Goal: Check status: Check status

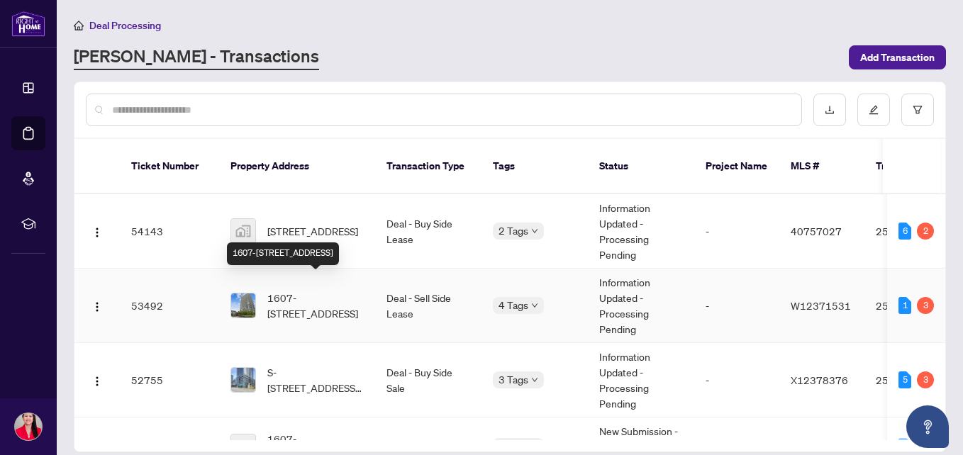
click at [312, 298] on span "1607-[STREET_ADDRESS]" at bounding box center [315, 305] width 96 height 31
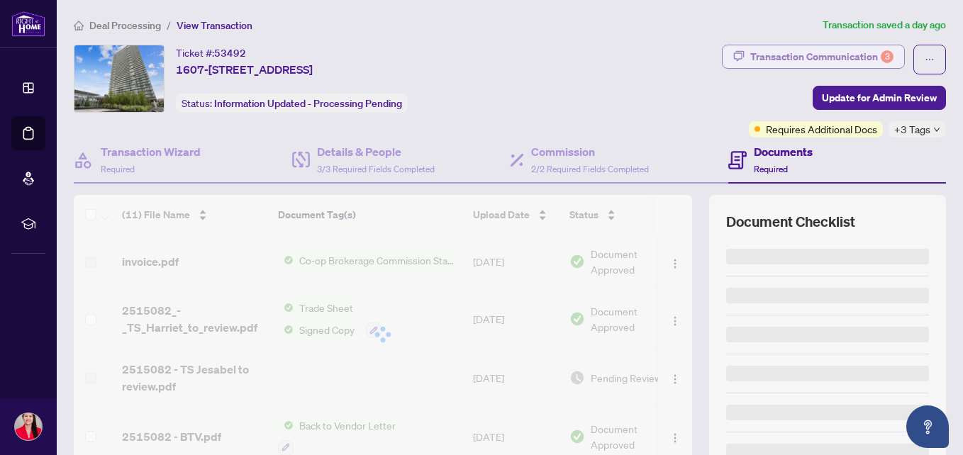
click at [803, 50] on div "Transaction Communication 3" at bounding box center [821, 56] width 143 height 23
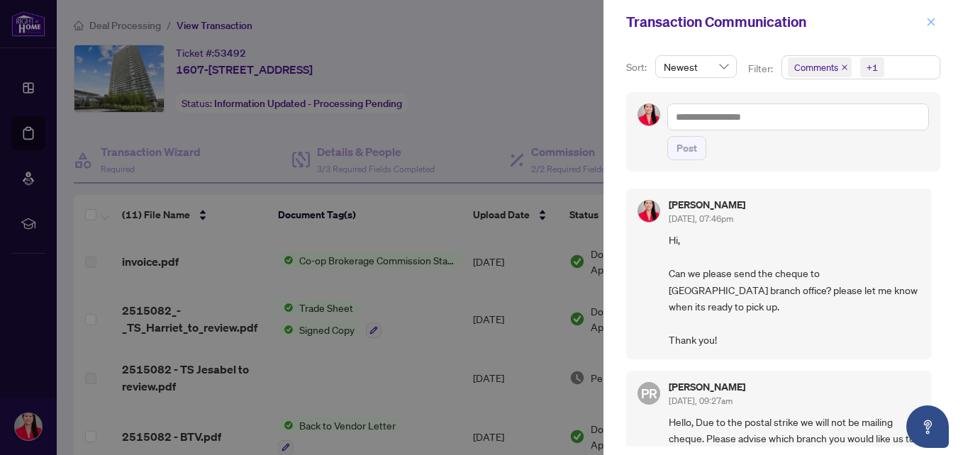
click at [932, 17] on icon "close" at bounding box center [931, 22] width 10 height 10
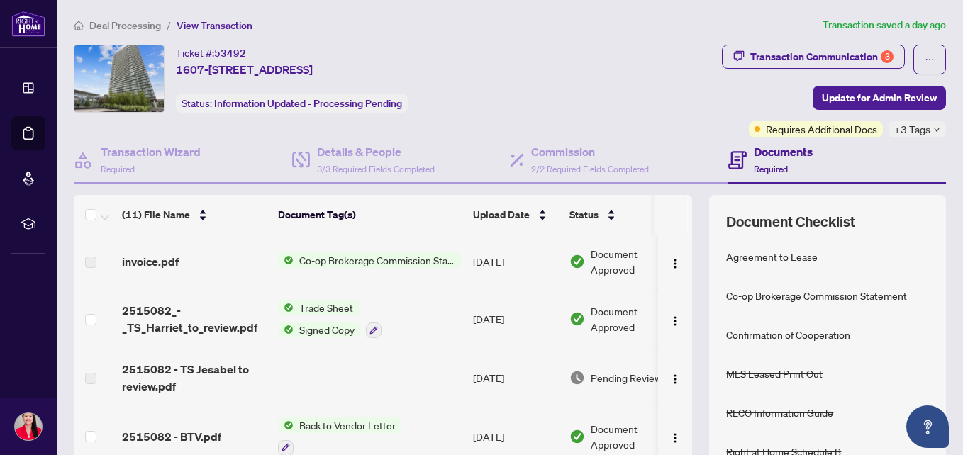
click at [934, 129] on icon "down" at bounding box center [937, 130] width 6 height 4
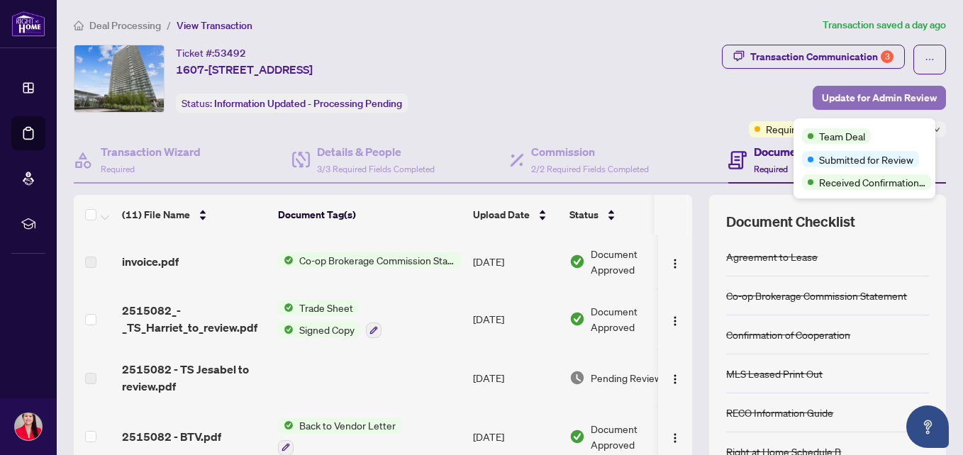
click at [867, 91] on span "Update for Admin Review" at bounding box center [879, 97] width 115 height 23
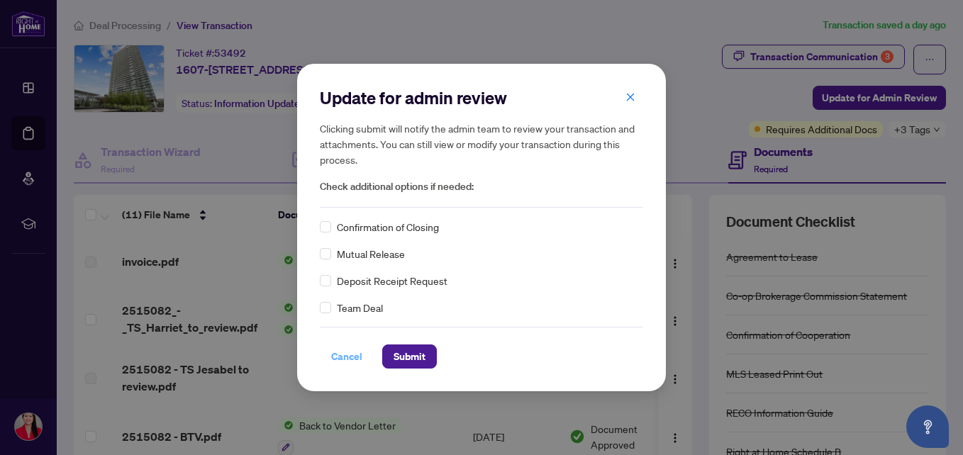
click at [350, 354] on span "Cancel" at bounding box center [346, 356] width 31 height 23
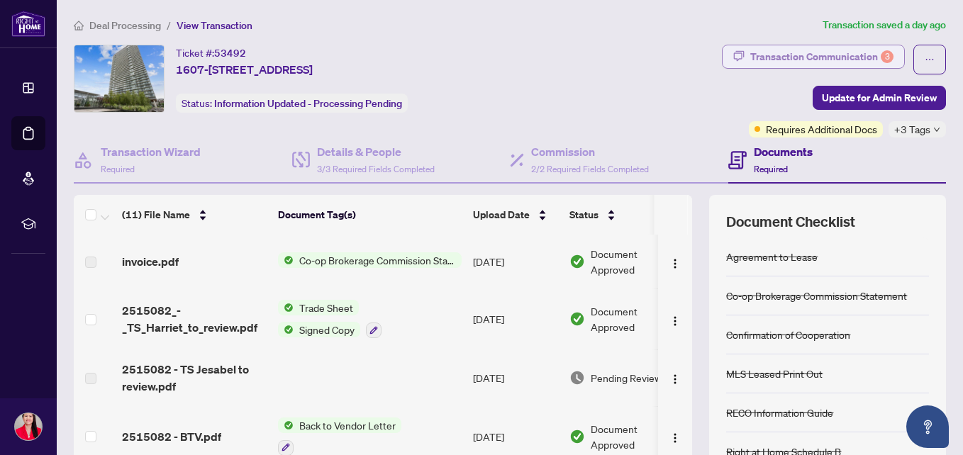
click at [824, 56] on div "Transaction Communication 3" at bounding box center [821, 56] width 143 height 23
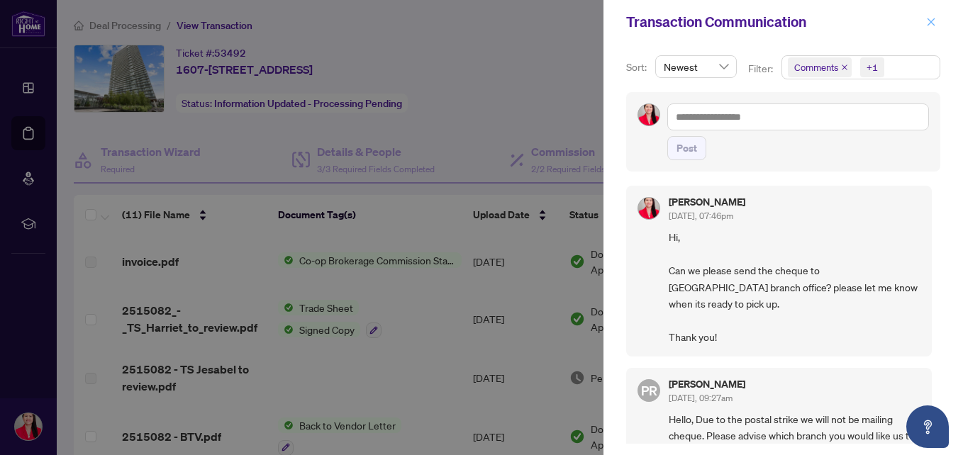
click at [934, 22] on icon "close" at bounding box center [931, 22] width 10 height 10
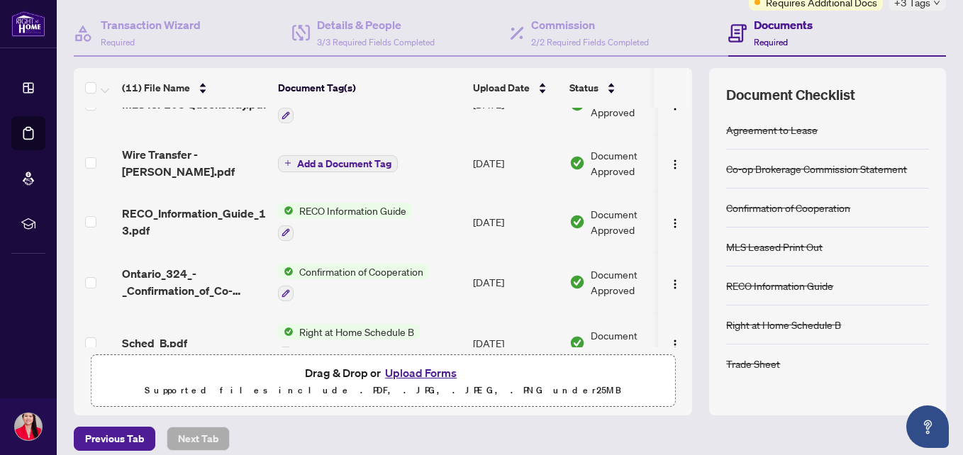
scroll to position [410, 0]
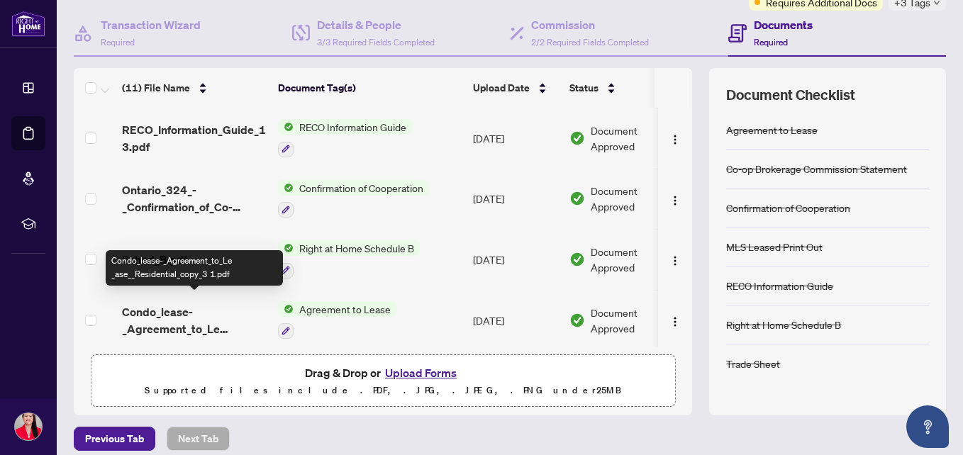
click at [154, 306] on span "Condo_lease-_Agreement_to_Le _ase__Residential_copy_3 1.pdf" at bounding box center [194, 320] width 145 height 34
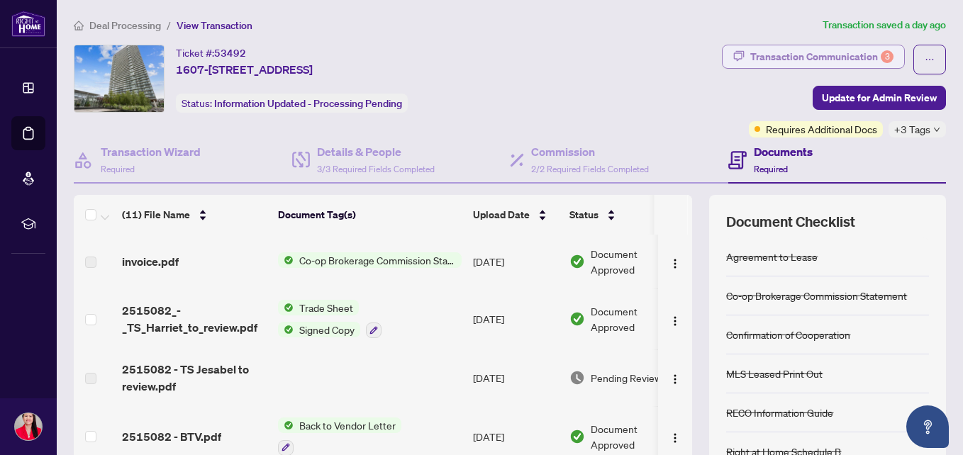
click at [849, 55] on div "Transaction Communication 3" at bounding box center [821, 56] width 143 height 23
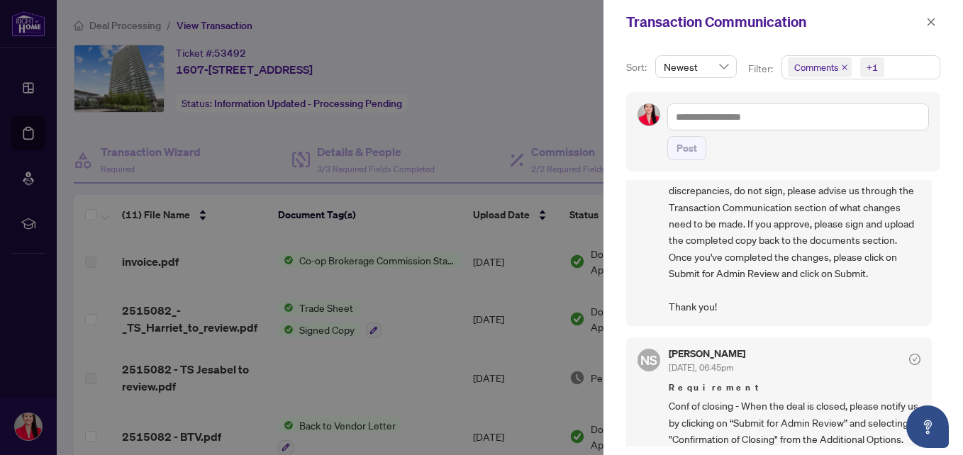
scroll to position [510, 0]
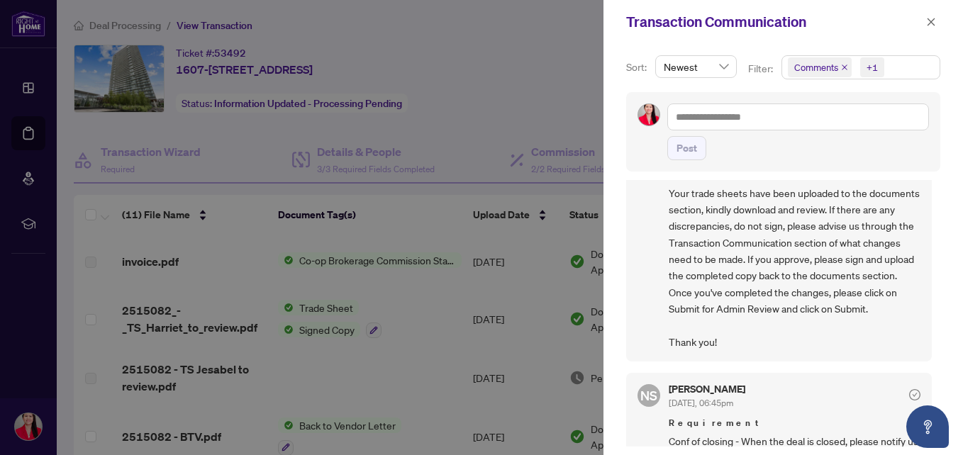
click at [434, 123] on div at bounding box center [481, 227] width 963 height 455
